Goal: Information Seeking & Learning: Learn about a topic

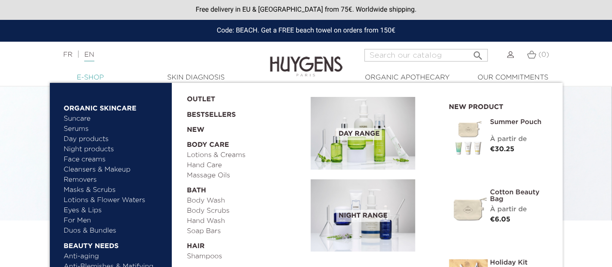
click at [91, 77] on link "  E-Shop" at bounding box center [90, 78] width 97 height 10
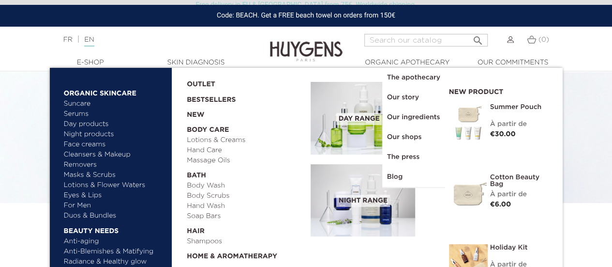
scroll to position [18, 0]
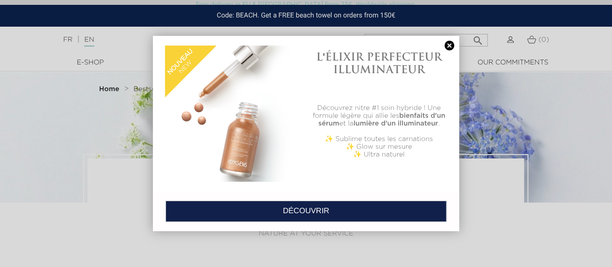
click at [451, 46] on link at bounding box center [450, 46] width 14 height 10
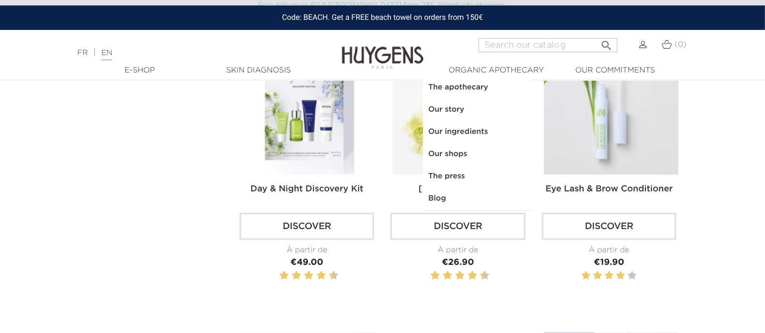
scroll to position [290, 0]
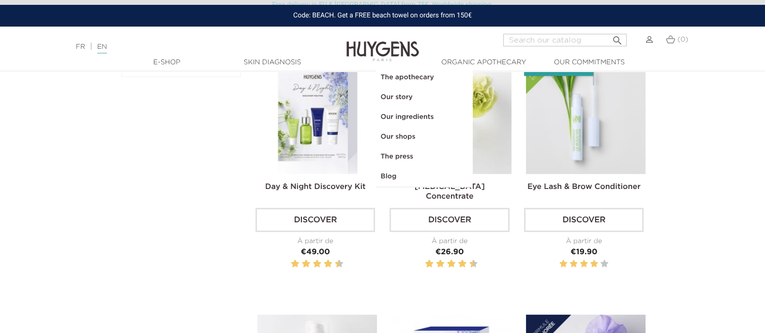
drag, startPoint x: 524, startPoint y: 0, endPoint x: 61, endPoint y: 132, distance: 481.1
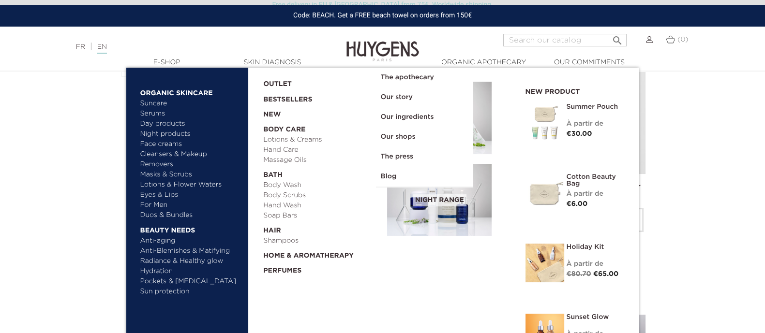
click at [170, 152] on link "Cleansers & Makeup Removers" at bounding box center [190, 160] width 101 height 20
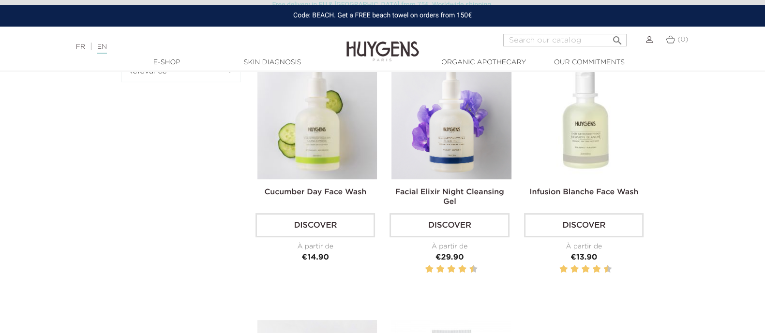
scroll to position [1, 0]
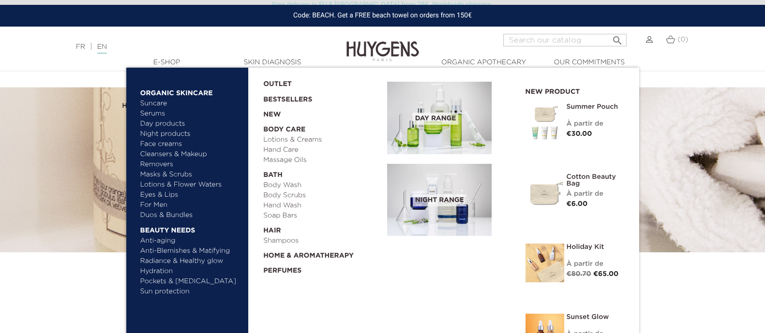
click at [167, 163] on link "Cleansers & Makeup Removers" at bounding box center [190, 160] width 101 height 20
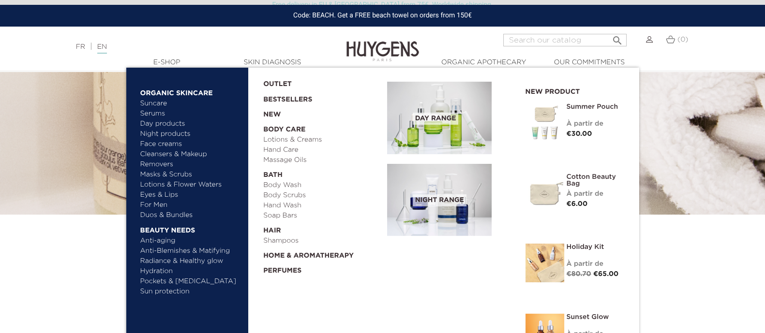
scroll to position [40, 0]
click at [168, 270] on link "Hydration" at bounding box center [190, 272] width 101 height 10
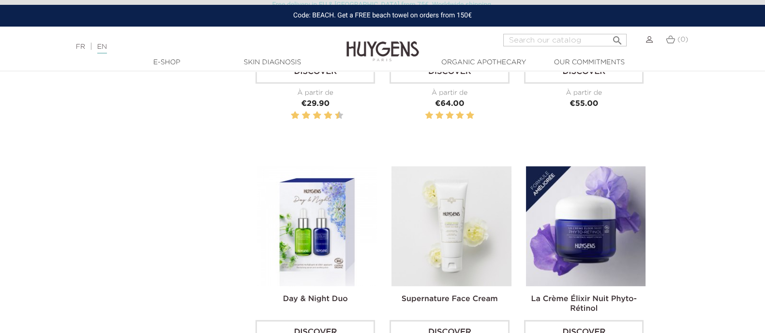
scroll to position [685, 0]
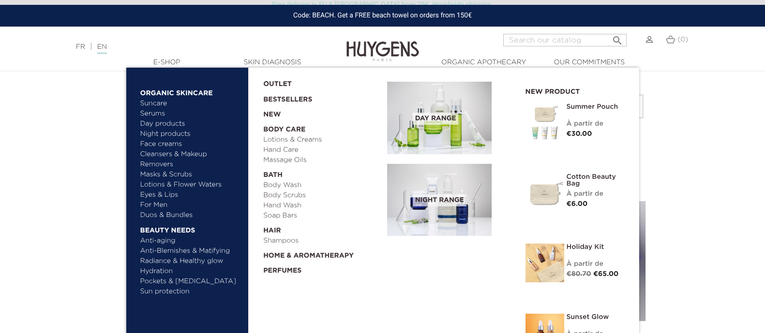
click at [169, 122] on link "Day products" at bounding box center [190, 124] width 101 height 10
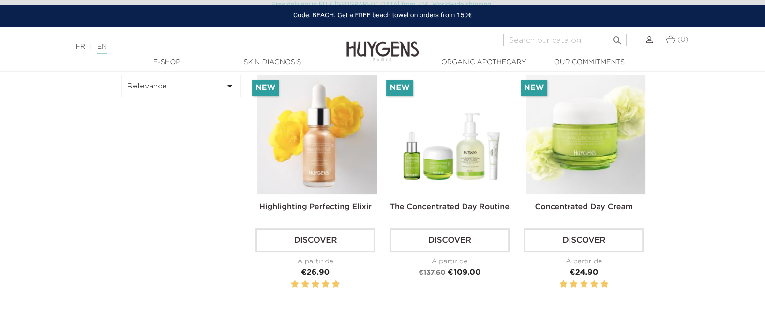
scroll to position [291, 0]
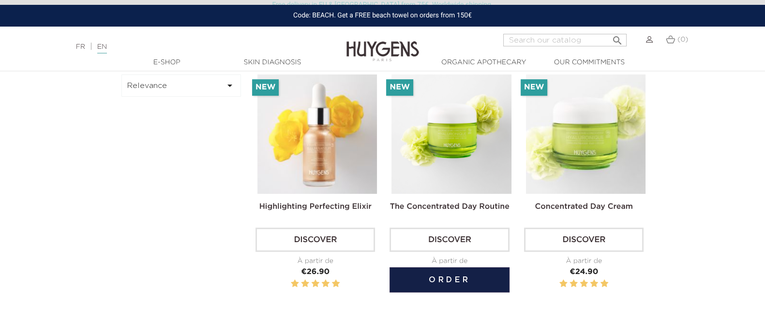
click at [454, 141] on img at bounding box center [452, 135] width 120 height 120
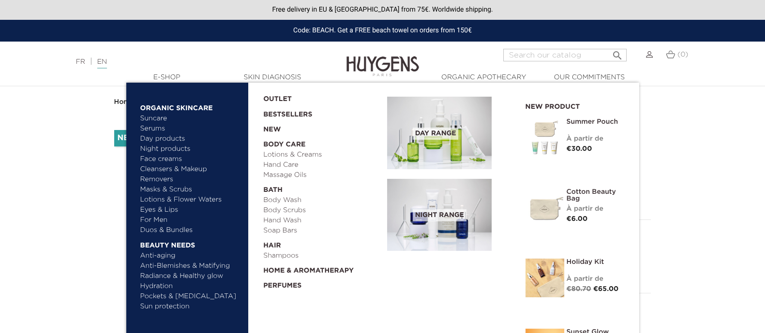
click at [151, 191] on link "Masks & Scrubs" at bounding box center [190, 190] width 101 height 10
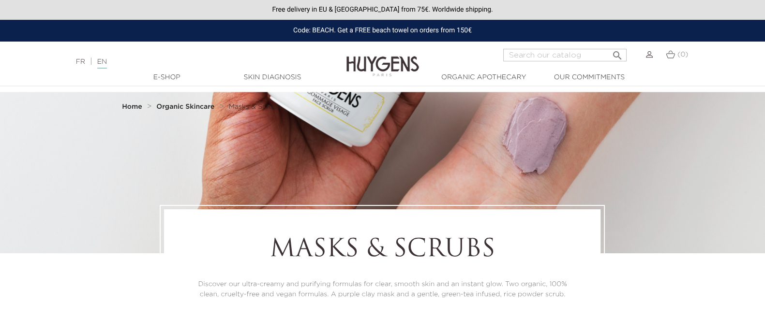
click at [137, 106] on strong "Home" at bounding box center [132, 107] width 20 height 7
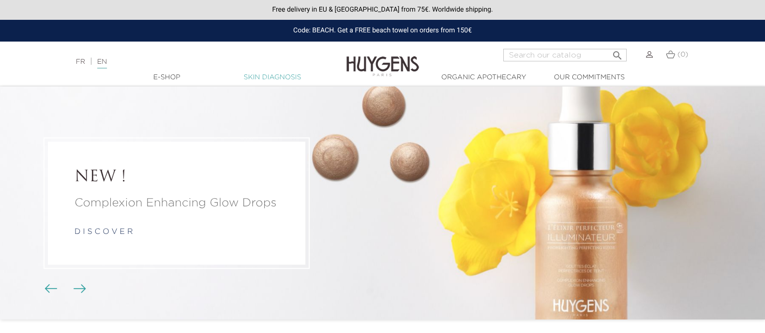
click at [277, 76] on link "Skin Diagnosis" at bounding box center [272, 78] width 97 height 10
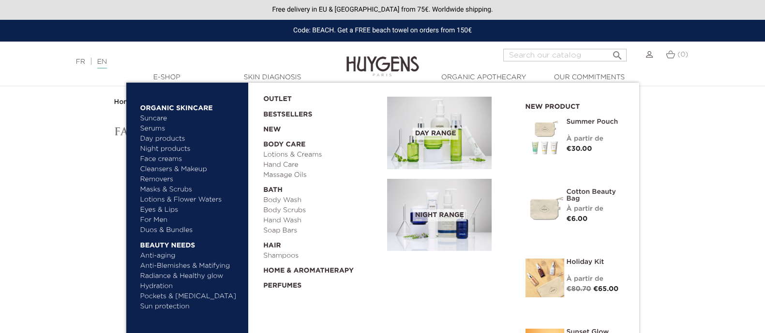
click at [173, 158] on link "Face creams" at bounding box center [190, 159] width 101 height 10
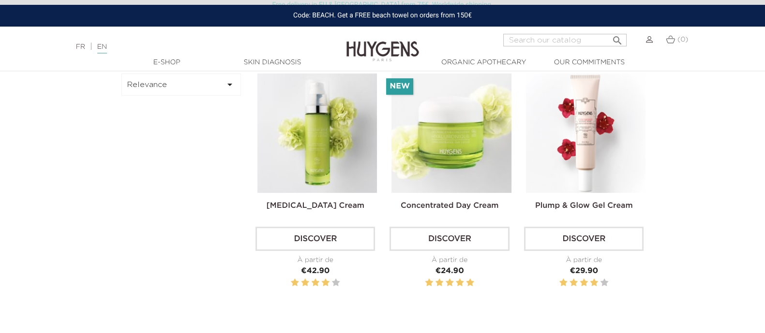
scroll to position [283, 0]
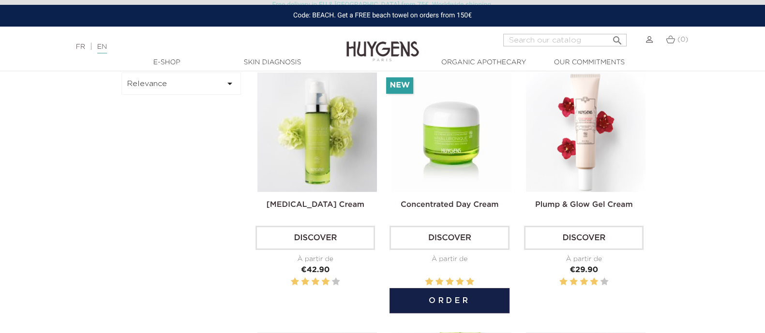
click at [461, 134] on img at bounding box center [452, 133] width 120 height 120
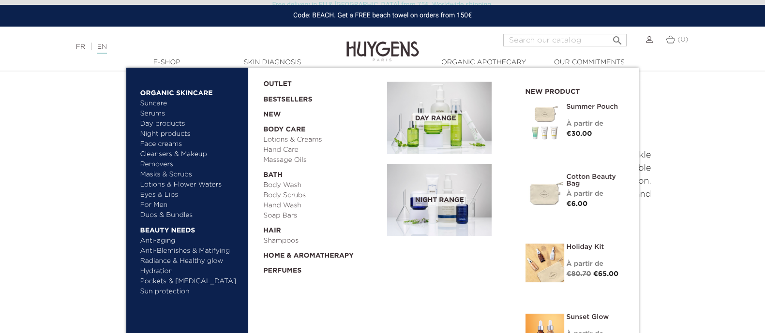
scroll to position [416, 0]
click at [276, 76] on link "OUTLET" at bounding box center [317, 82] width 108 height 15
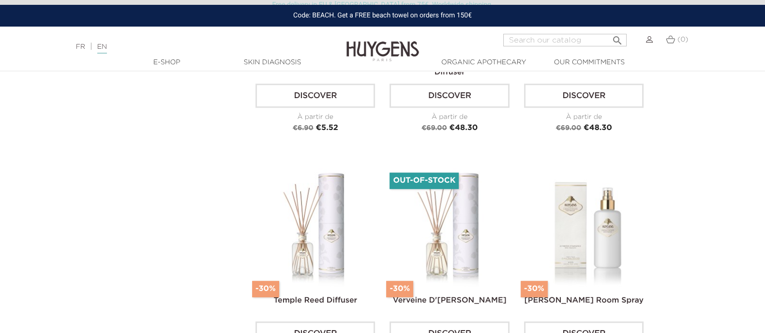
scroll to position [686, 0]
